Goal: Find contact information: Find contact information

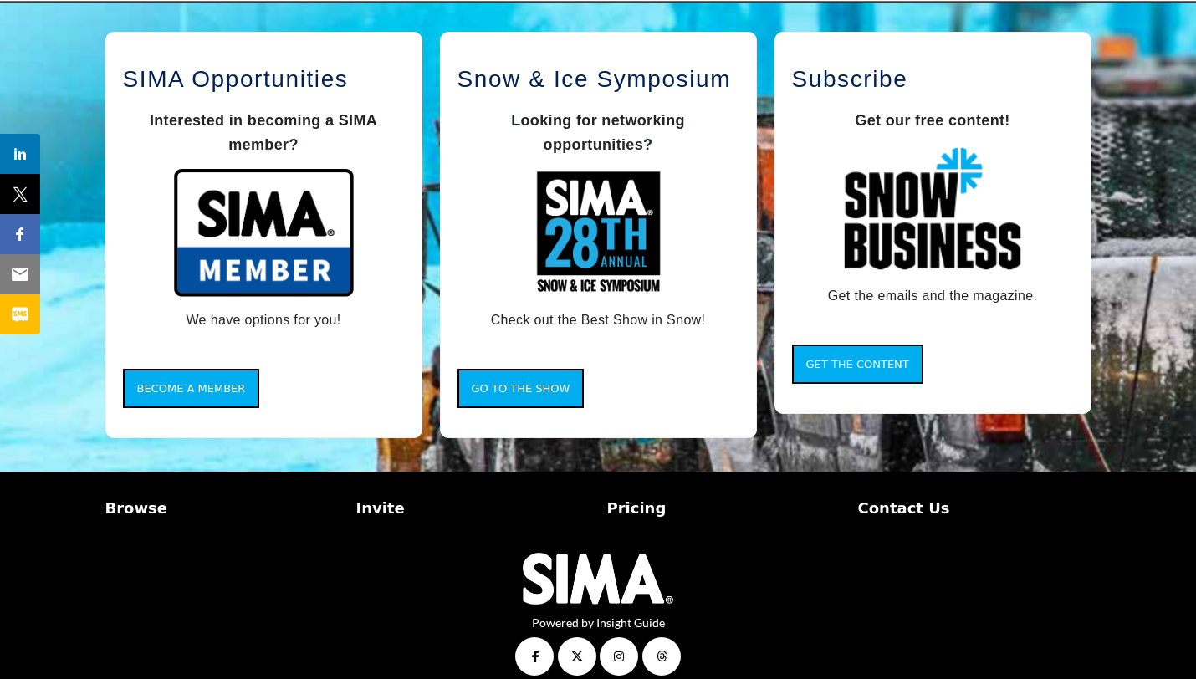
scroll to position [1367, 0]
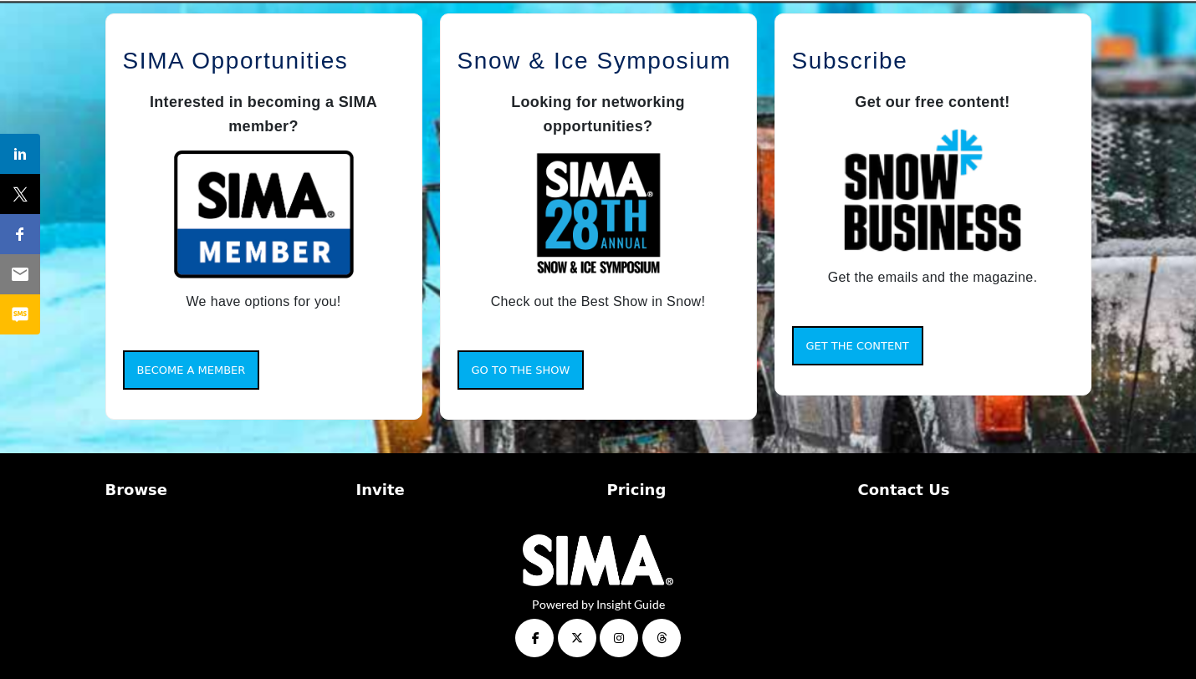
click at [628, 489] on p "Pricing" at bounding box center [723, 489] width 233 height 23
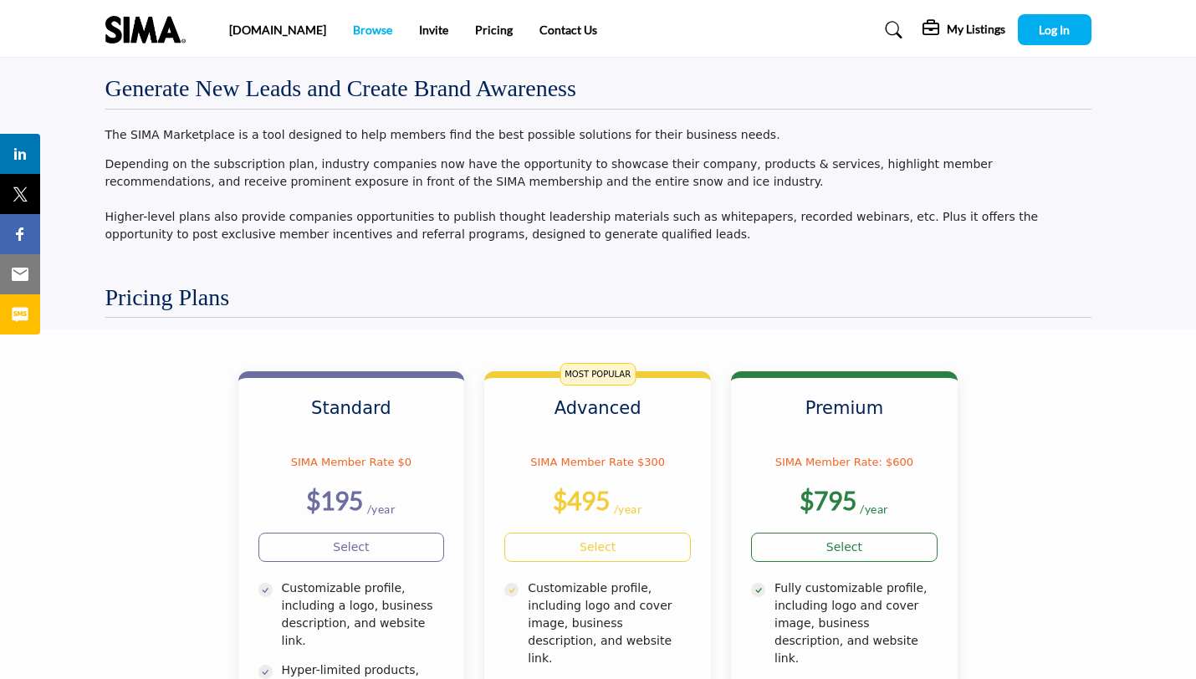
click at [353, 29] on link "Browse" at bounding box center [372, 30] width 39 height 14
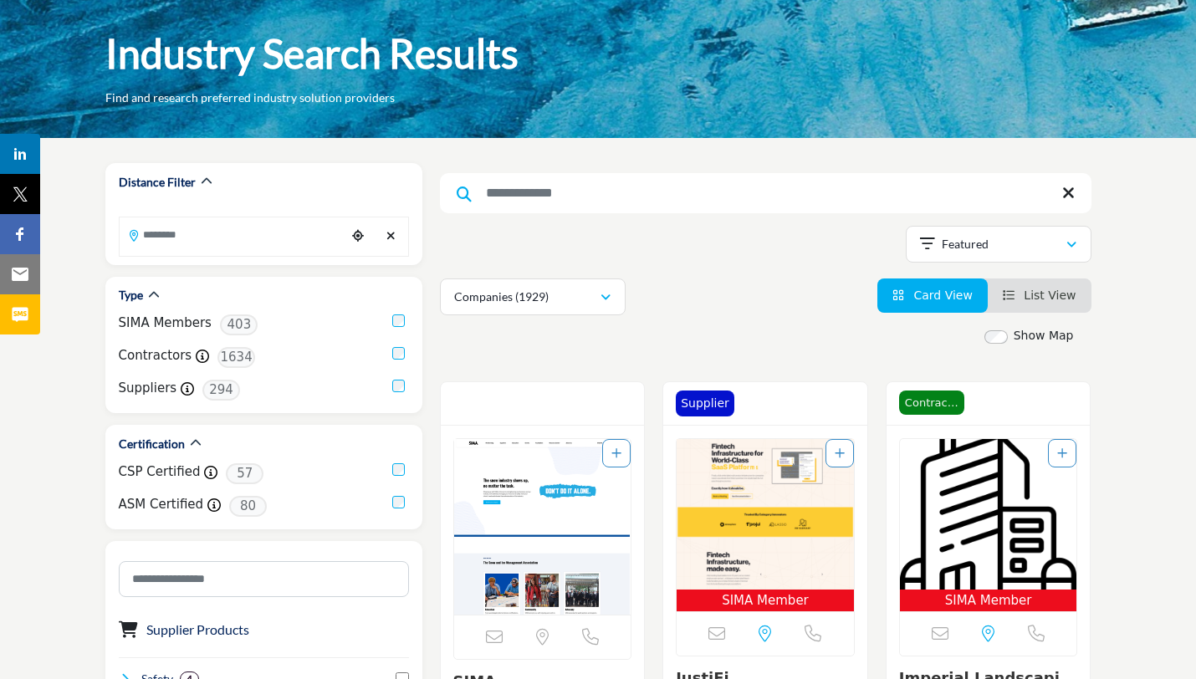
scroll to position [76, 0]
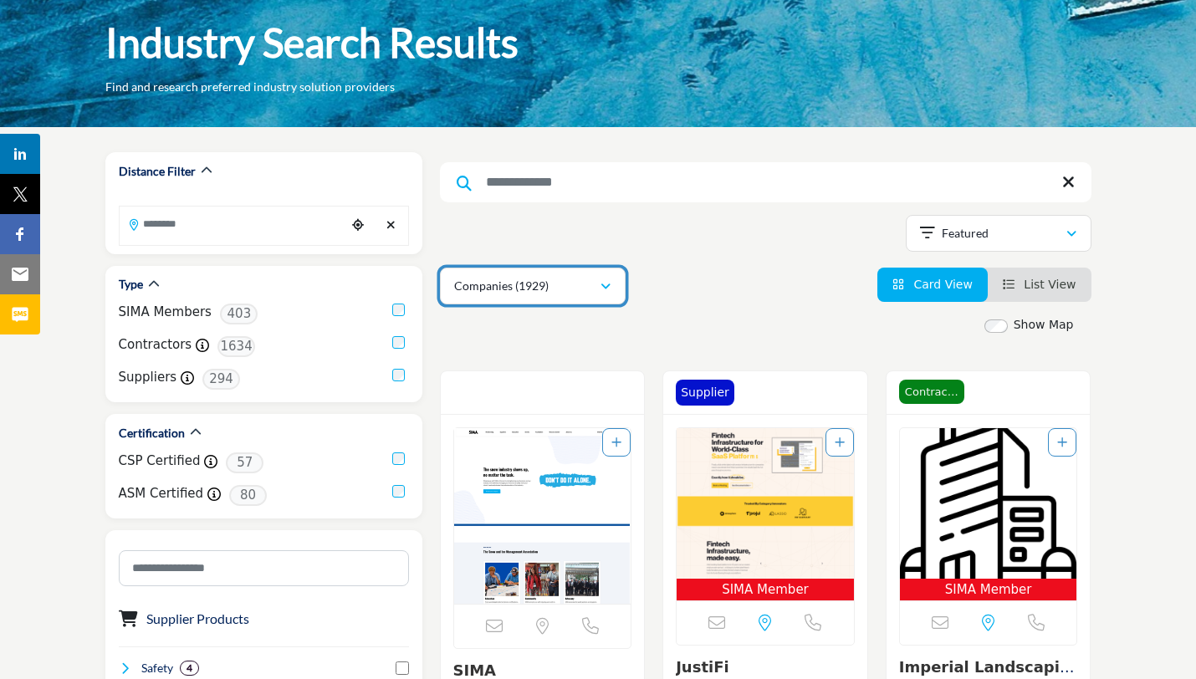
click at [575, 274] on button "Companies (1929)" at bounding box center [533, 286] width 186 height 37
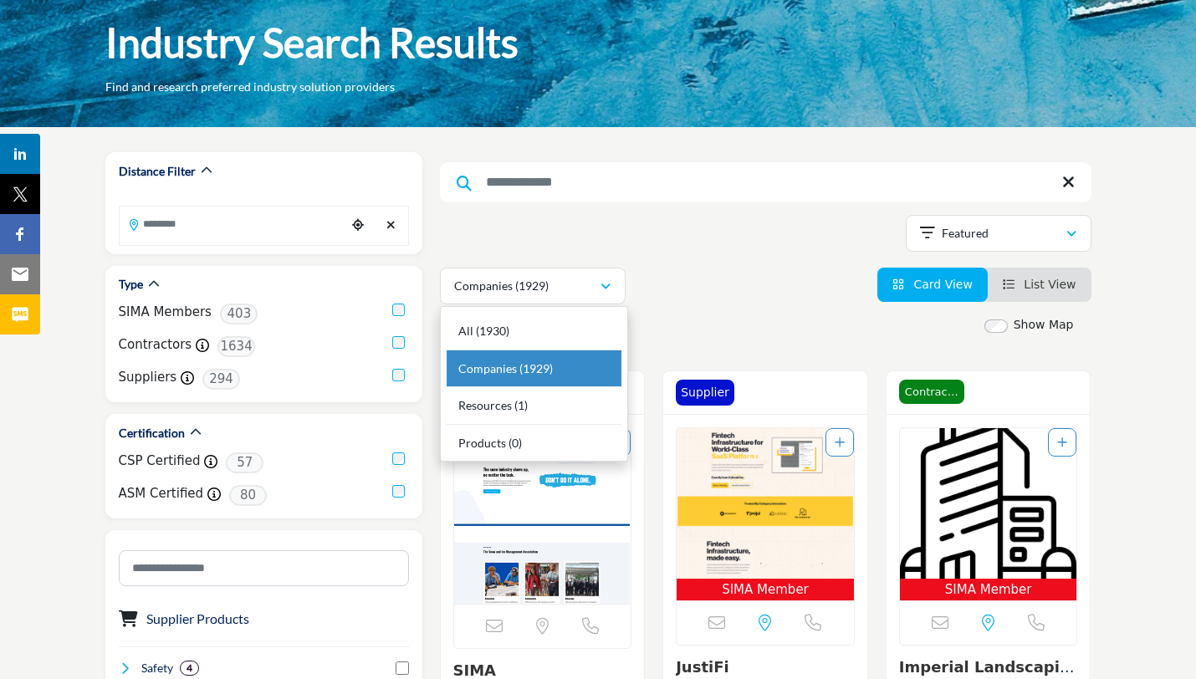
click at [685, 332] on div "Show Map" at bounding box center [757, 325] width 652 height 19
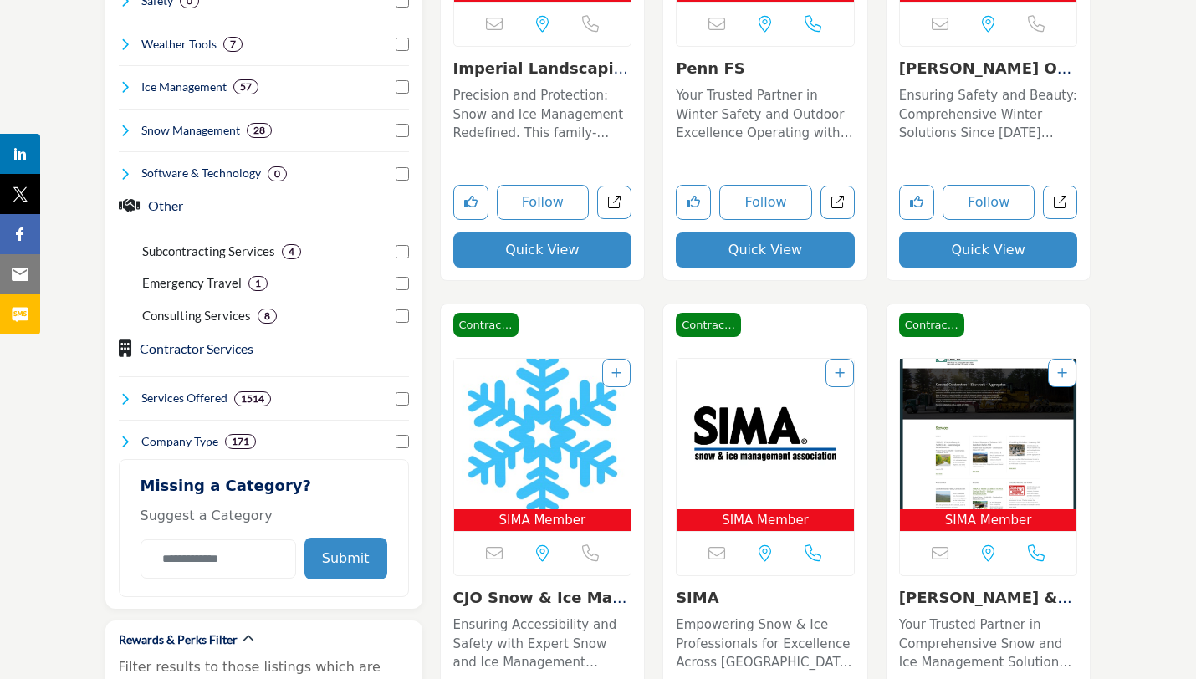
scroll to position [293, 0]
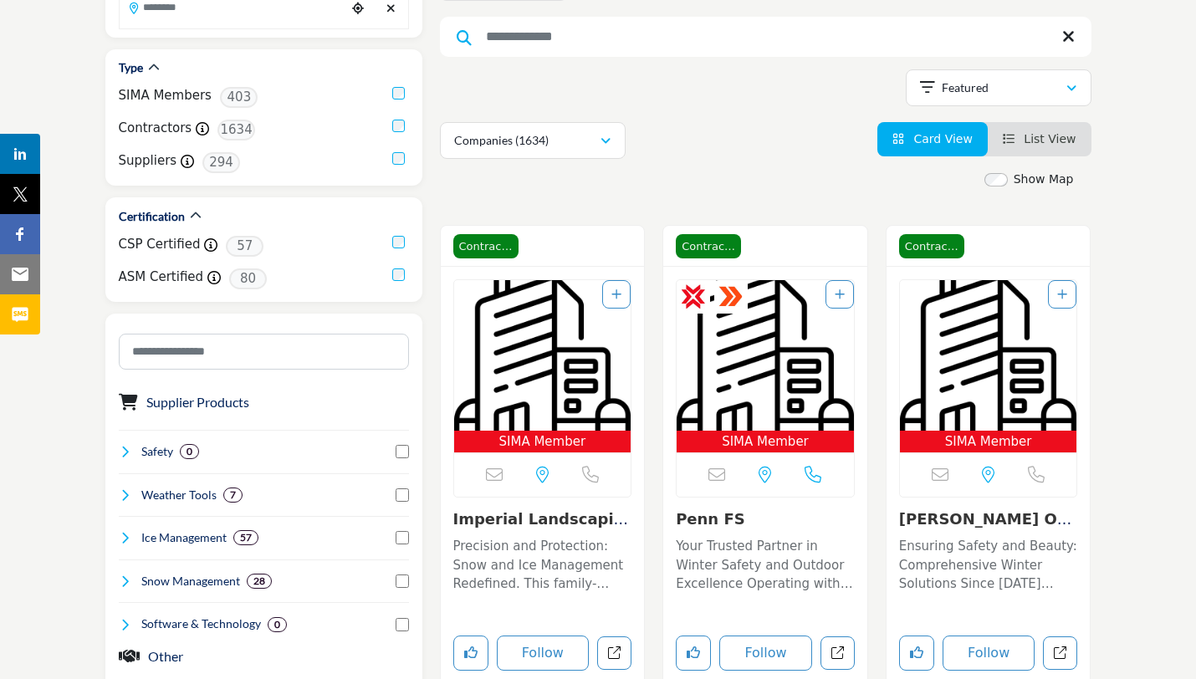
click at [1049, 145] on span "List View" at bounding box center [1050, 138] width 52 height 13
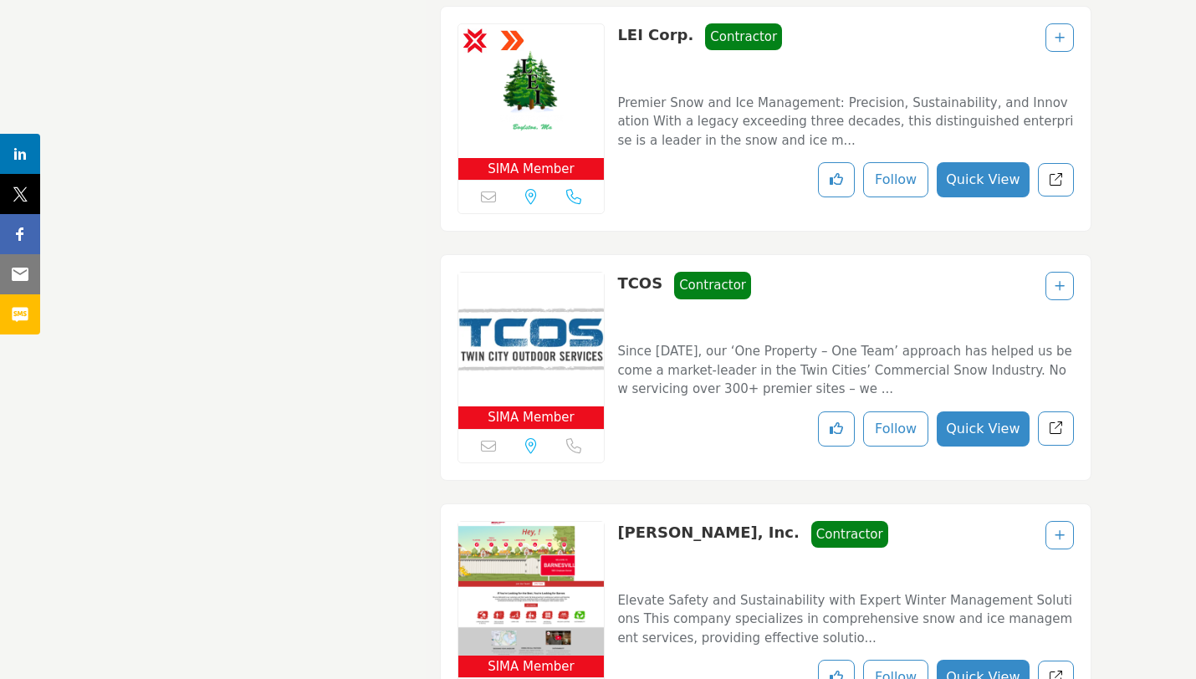
scroll to position [2098, 0]
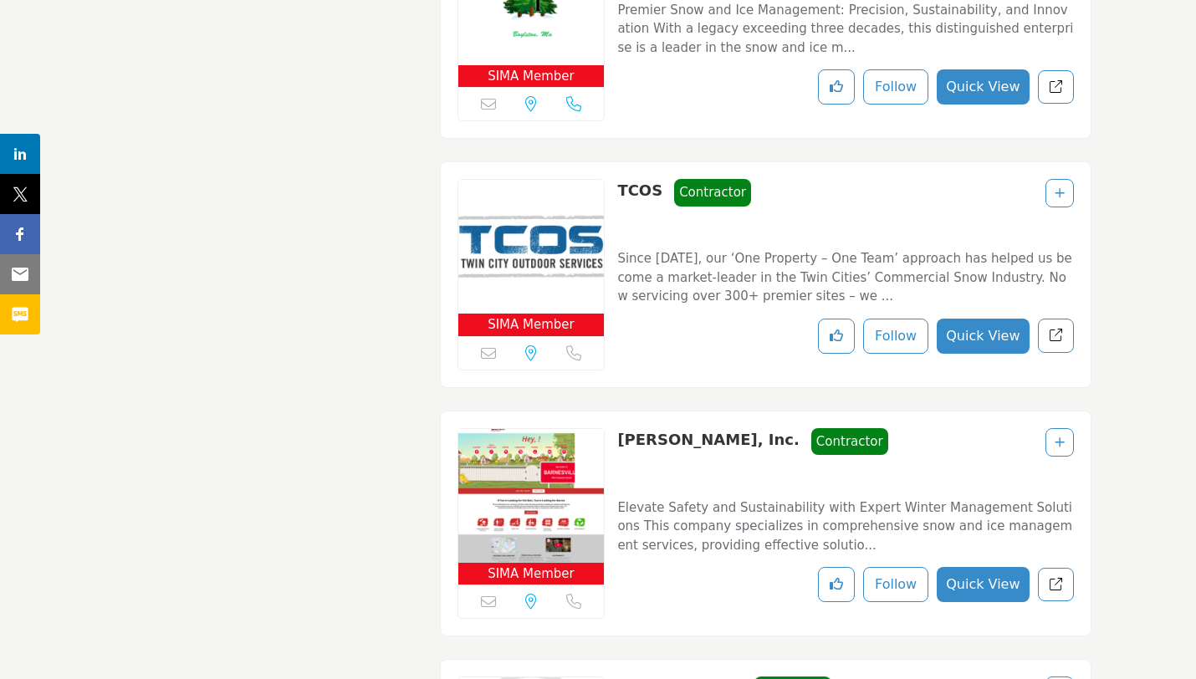
click at [857, 249] on p "Since 1993, our ‘One Property – One Team’ approach has helped us become a marke…" at bounding box center [845, 277] width 456 height 57
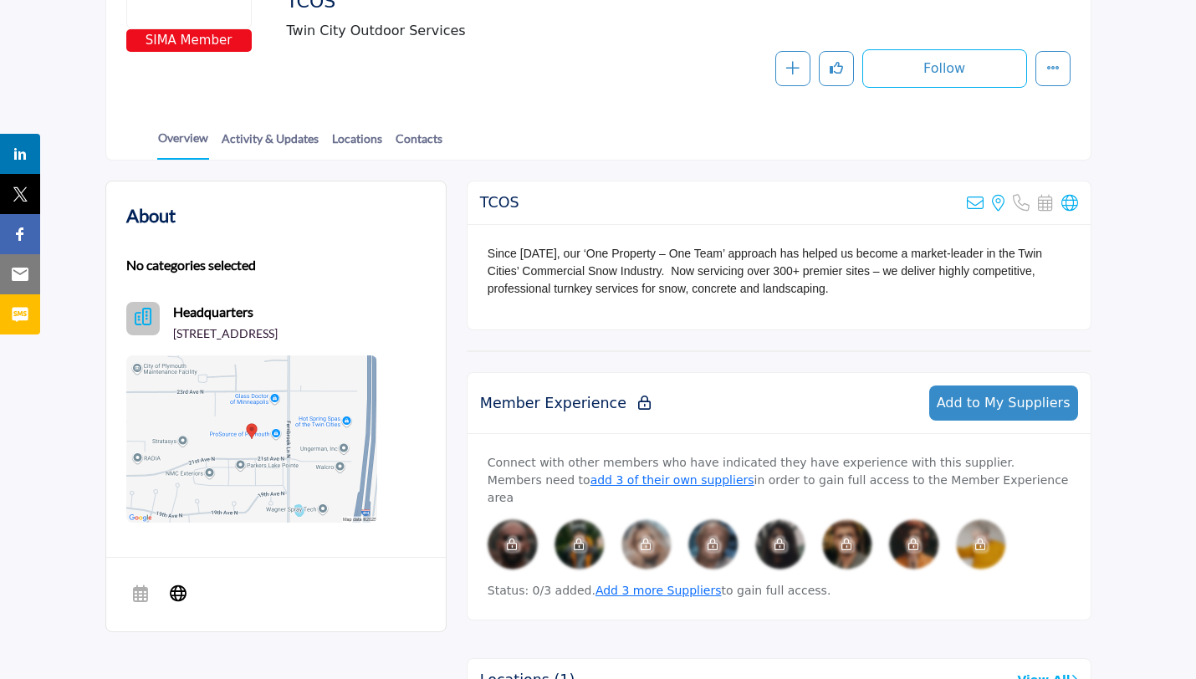
scroll to position [288, 0]
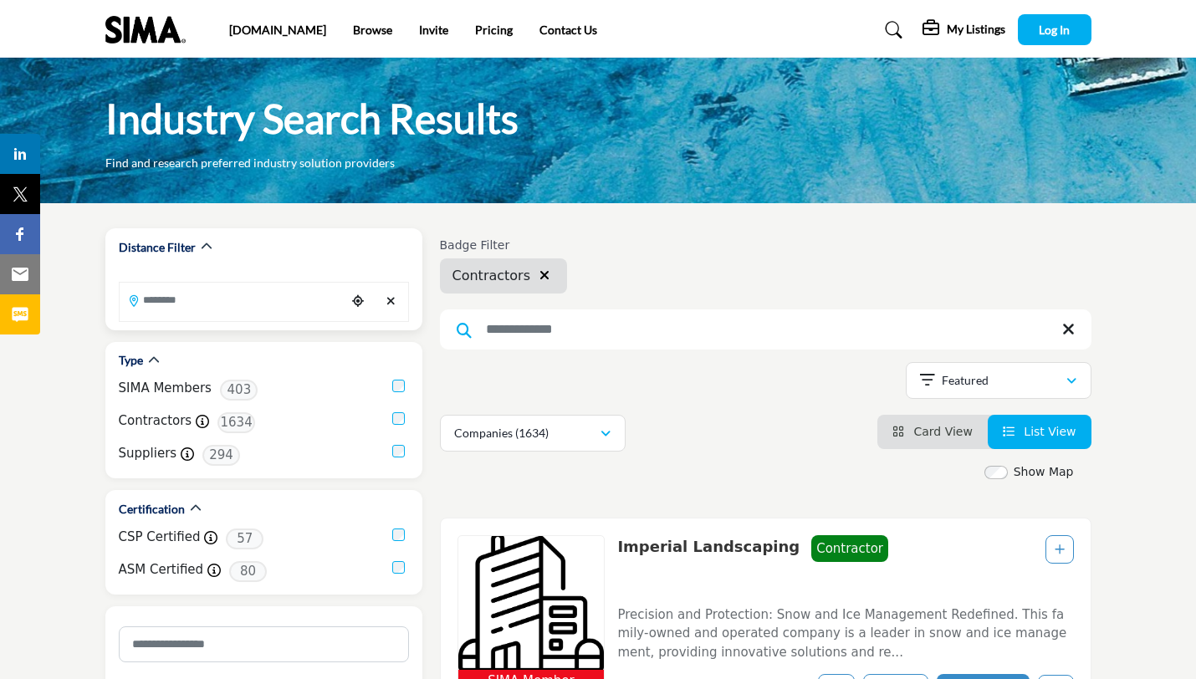
click at [285, 294] on input "Search Location" at bounding box center [233, 300] width 226 height 33
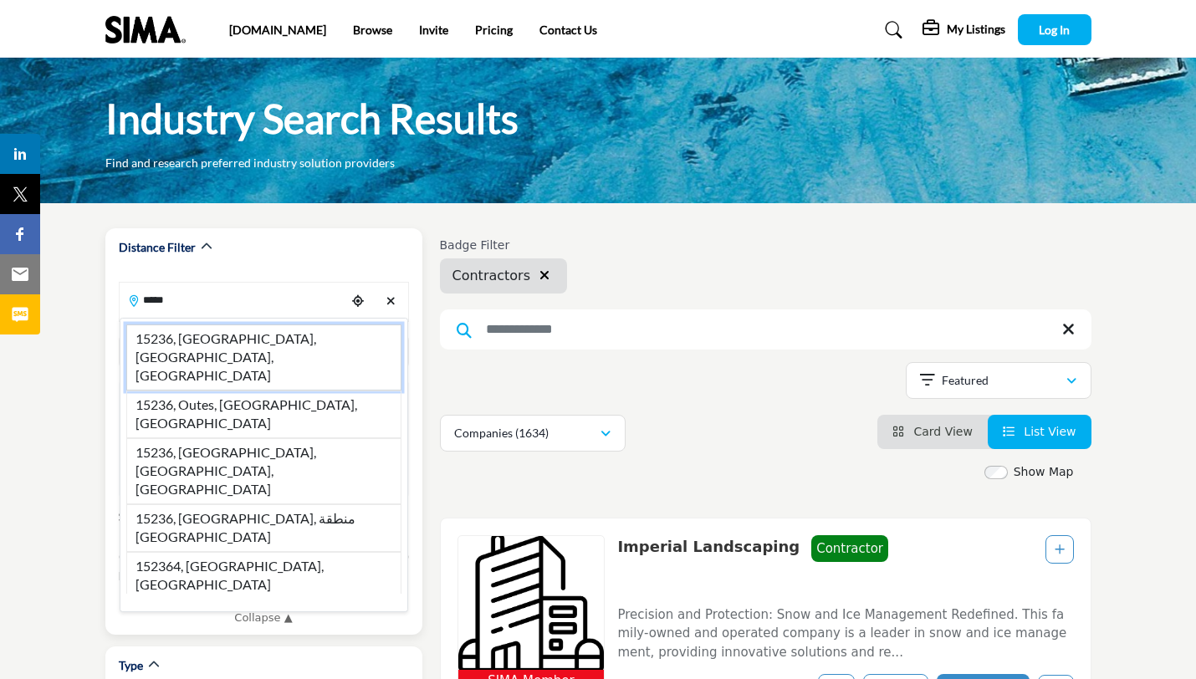
click at [249, 345] on li "15236, Pittsburgh, PA, USA" at bounding box center [263, 358] width 275 height 66
type input "**********"
type input "***"
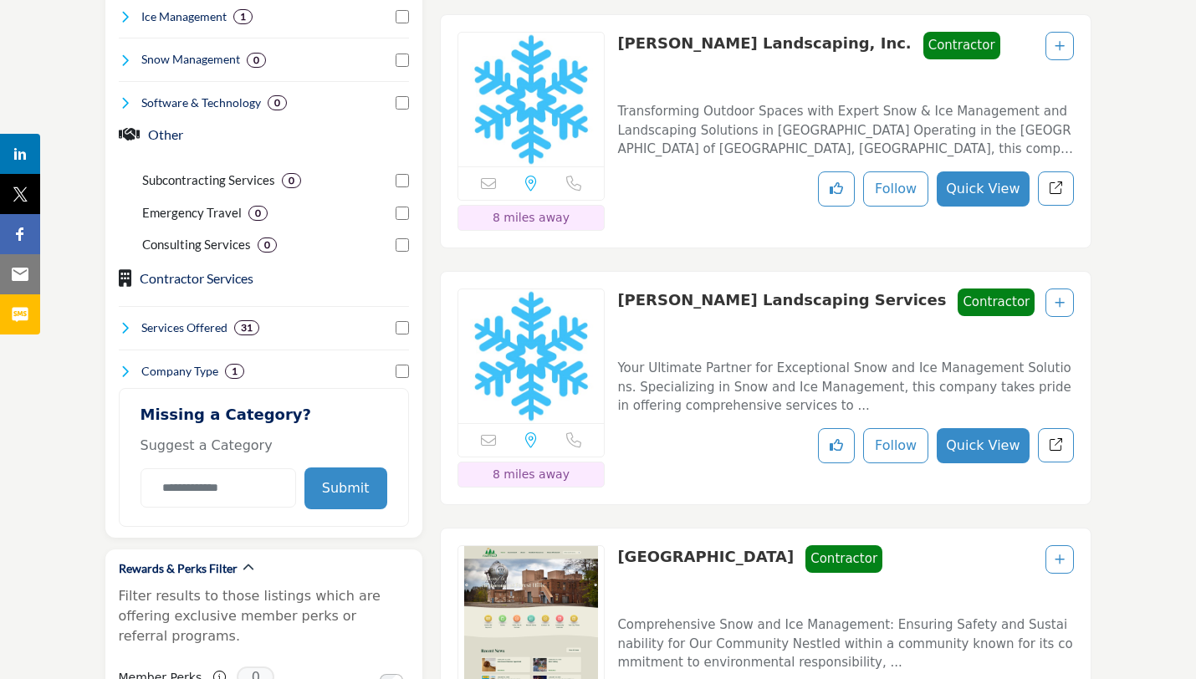
scroll to position [885, 0]
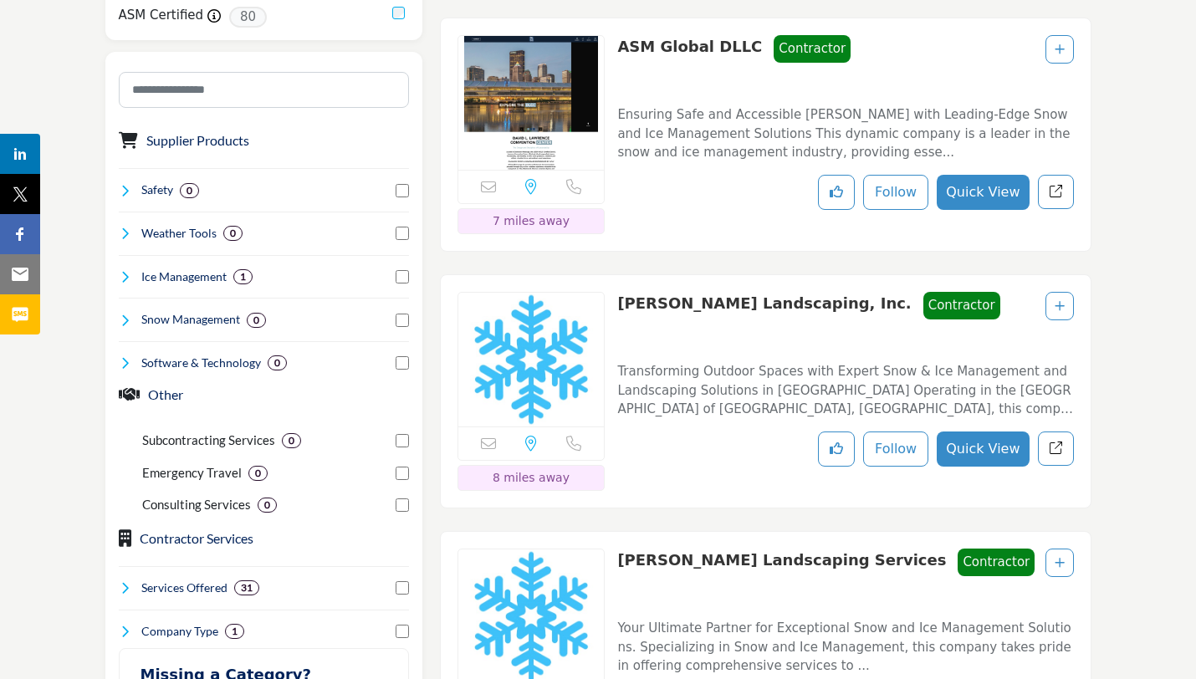
click at [681, 362] on p "Transforming Outdoor Spaces with Expert Snow & Ice Management and Landscaping S…" at bounding box center [845, 390] width 456 height 57
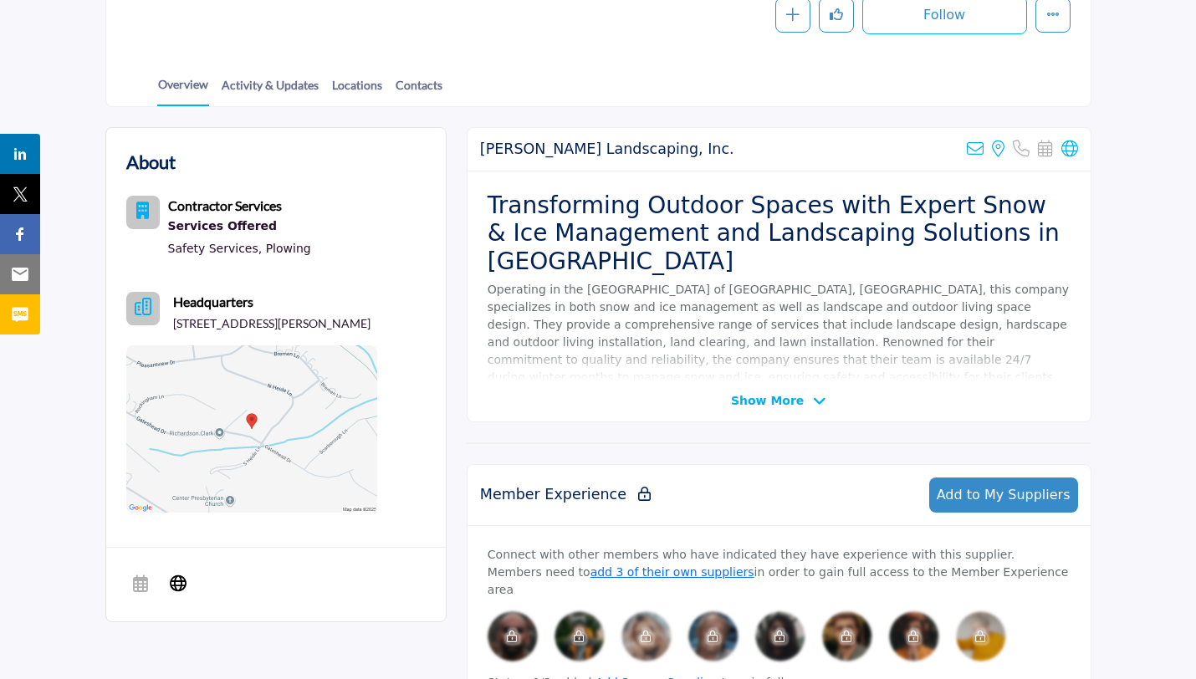
scroll to position [82, 0]
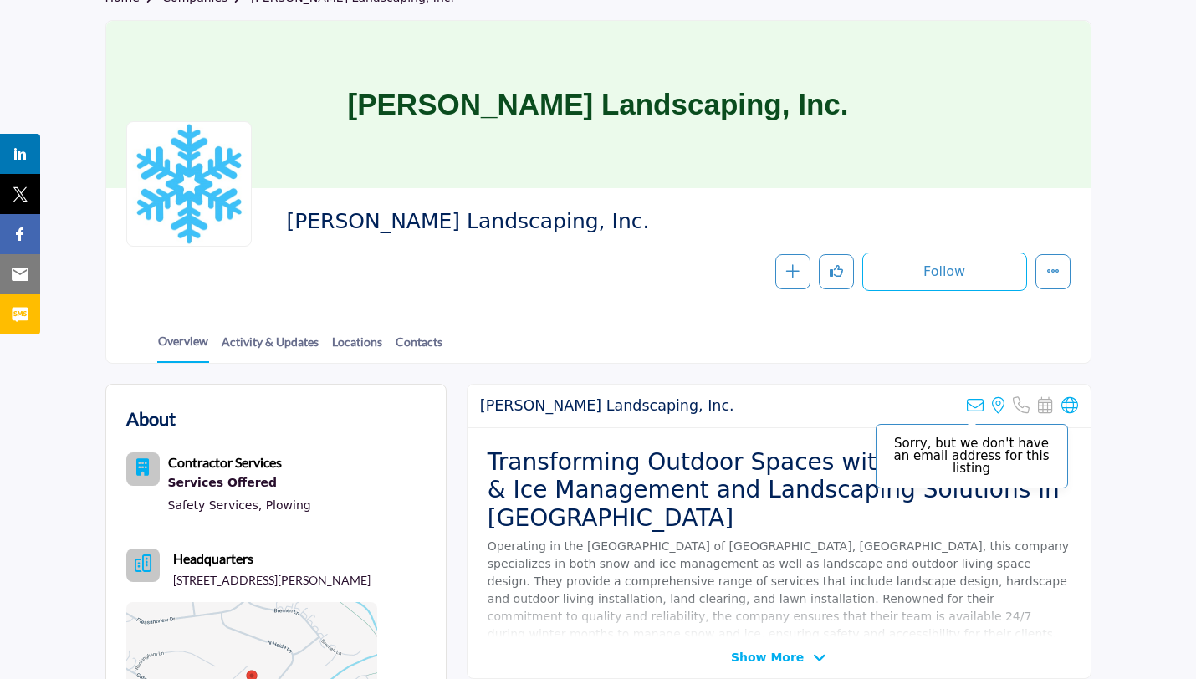
click at [975, 411] on icon at bounding box center [975, 405] width 17 height 17
click at [977, 408] on icon at bounding box center [975, 405] width 17 height 17
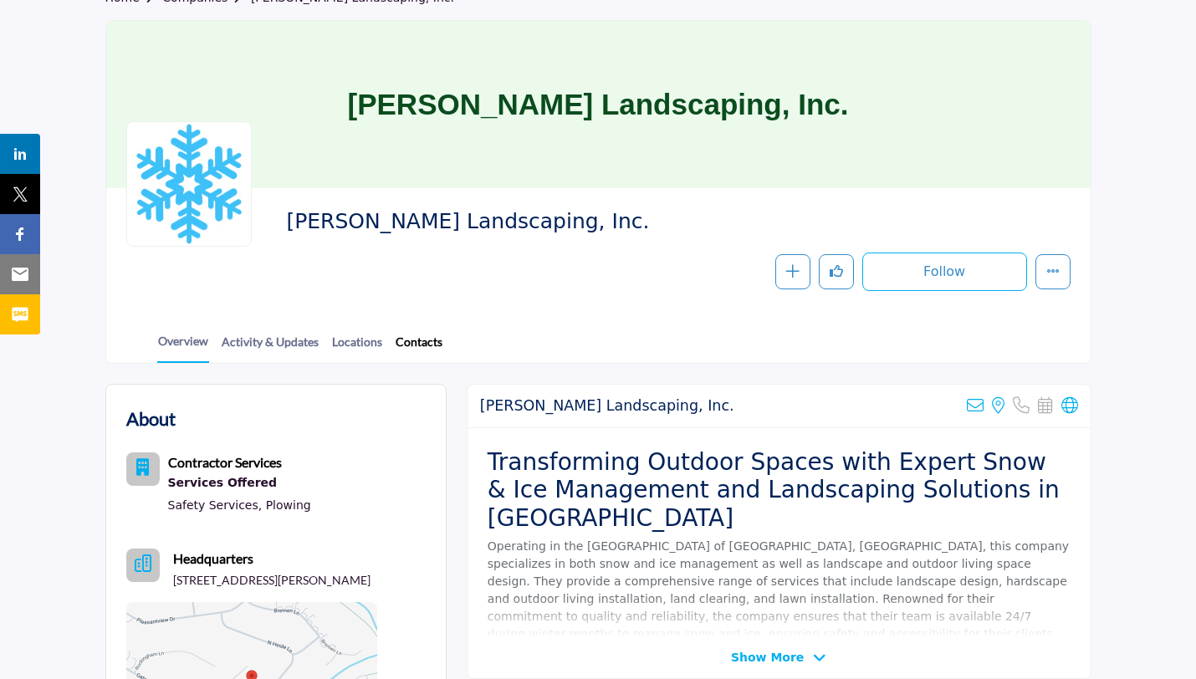
click at [407, 340] on link "Contacts" at bounding box center [419, 347] width 49 height 29
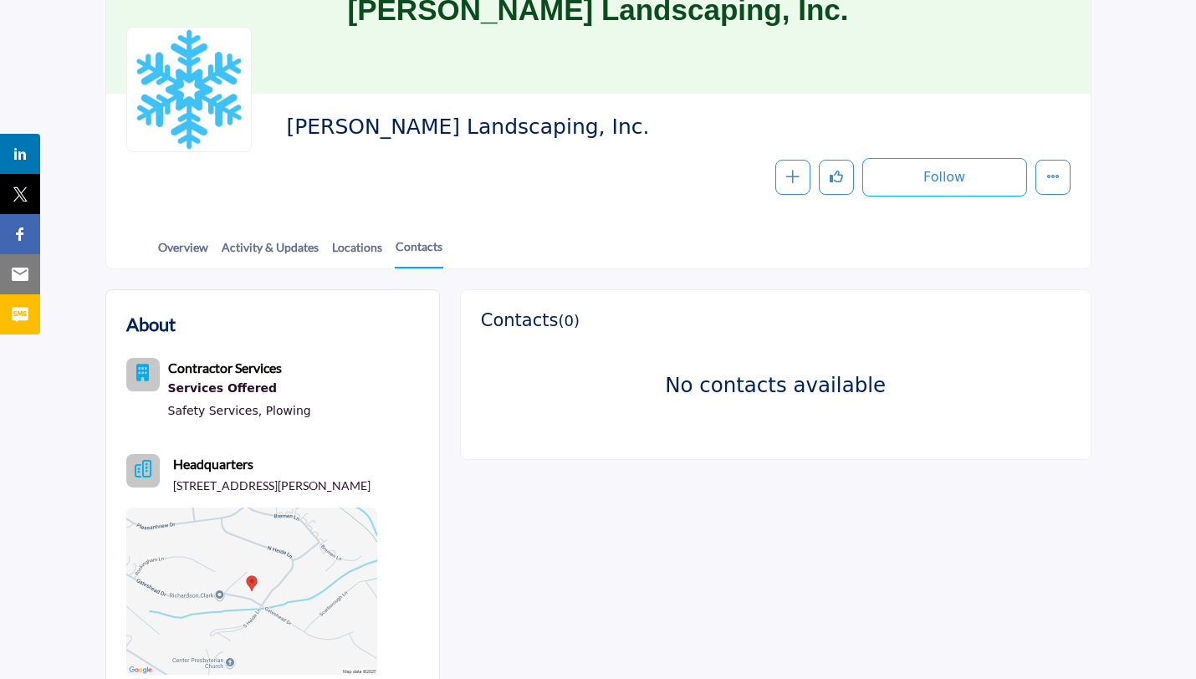
scroll to position [166, 0]
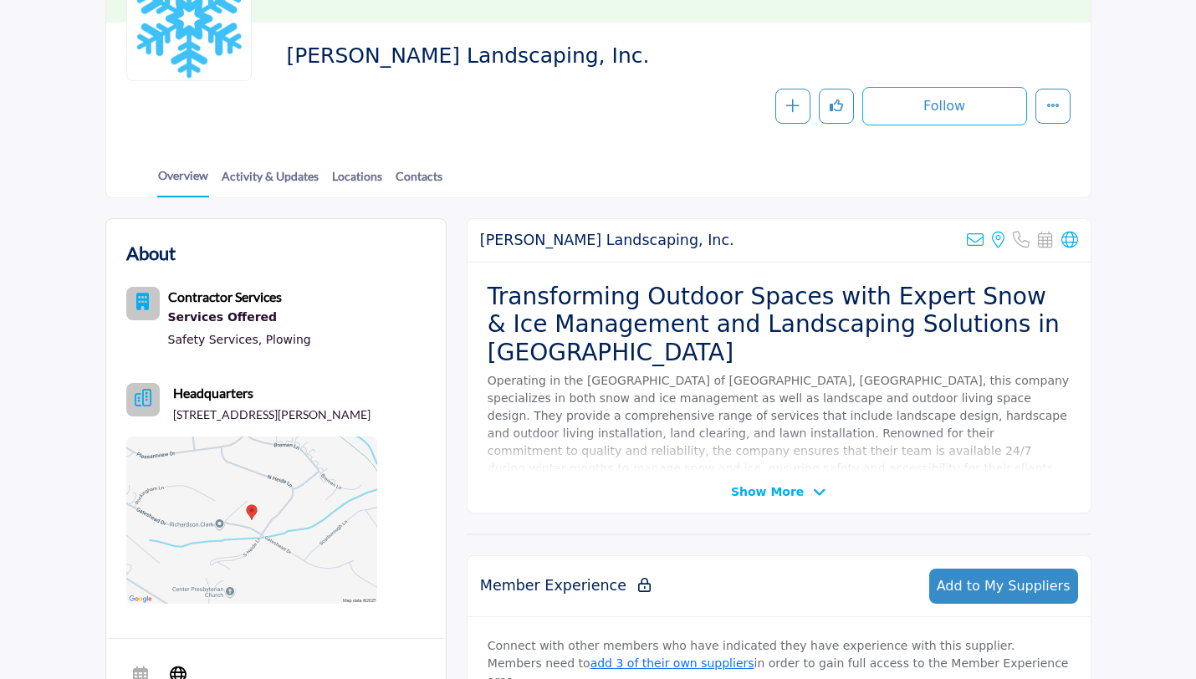
scroll to position [248, 0]
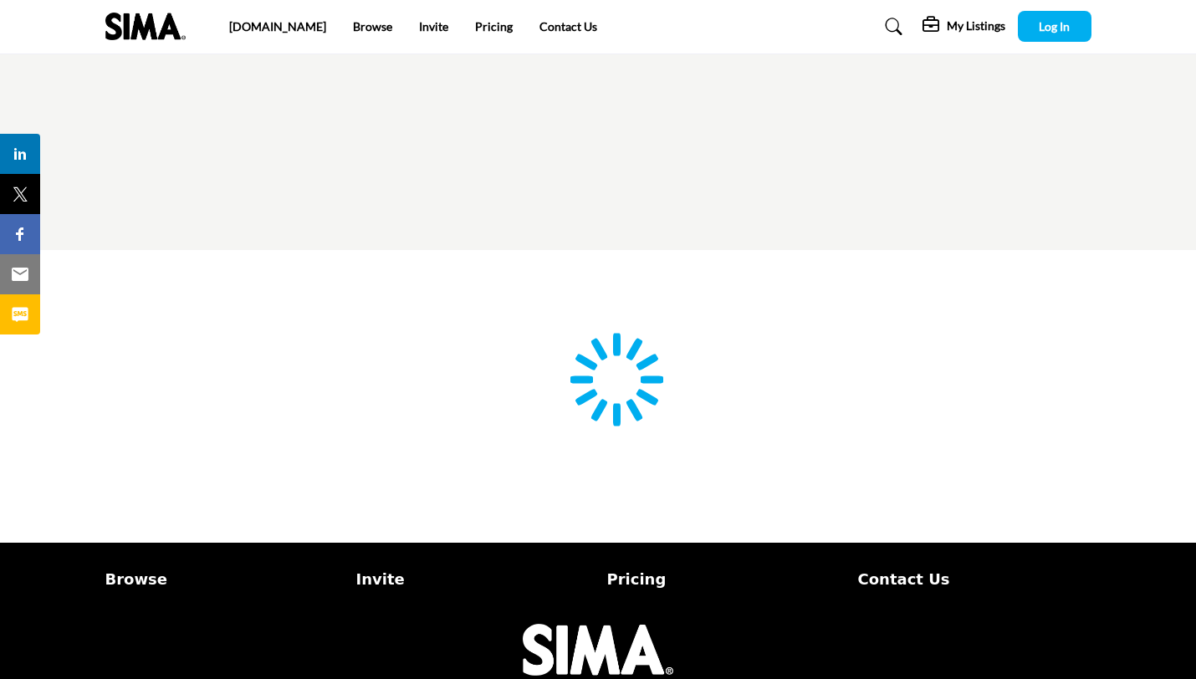
scroll to position [41, 0]
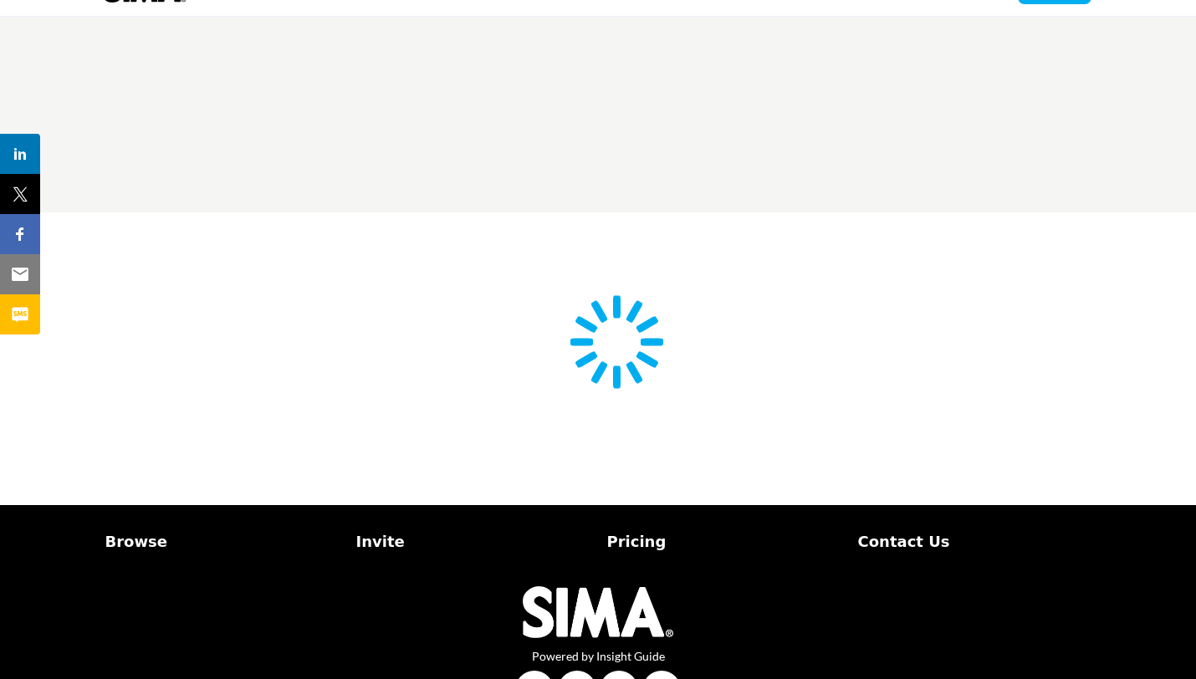
type input "**********"
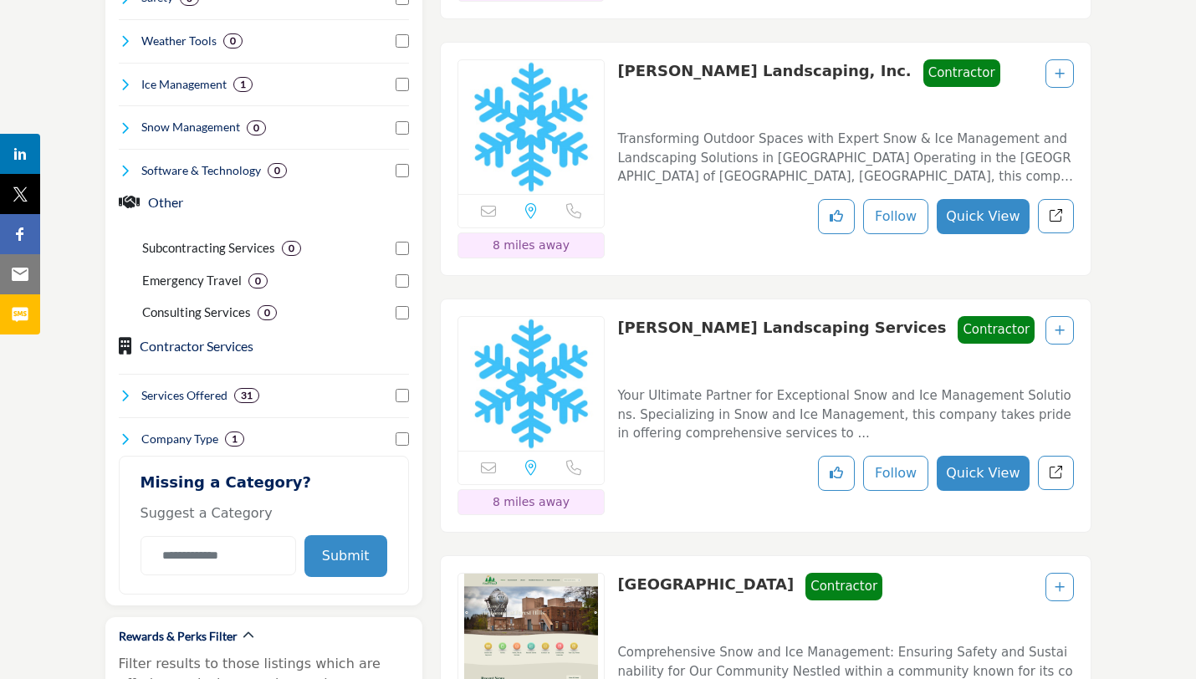
scroll to position [1170, 0]
